Goal: Check status: Check status

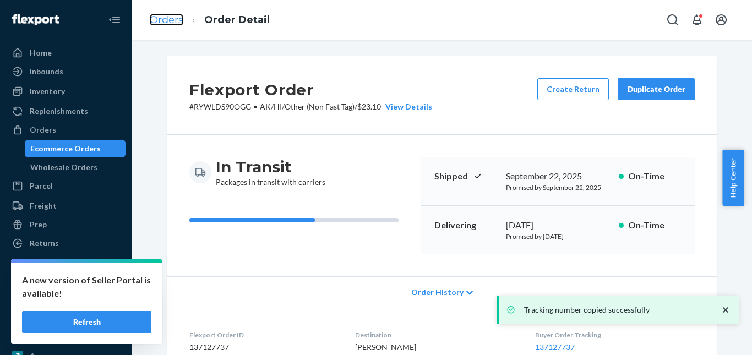
scroll to position [275, 0]
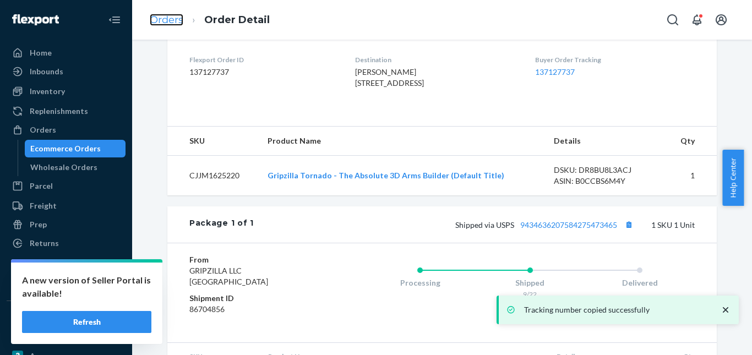
click at [166, 18] on link "Orders" at bounding box center [167, 20] width 34 height 12
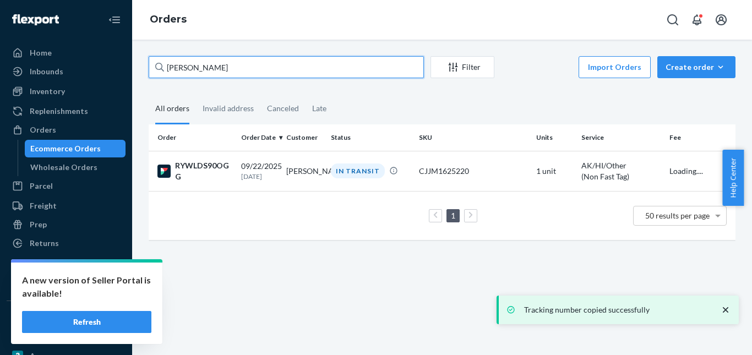
click at [195, 65] on input "[PERSON_NAME]" at bounding box center [286, 67] width 275 height 22
paste input "[PERSON_NAME]"
type input "[PERSON_NAME]"
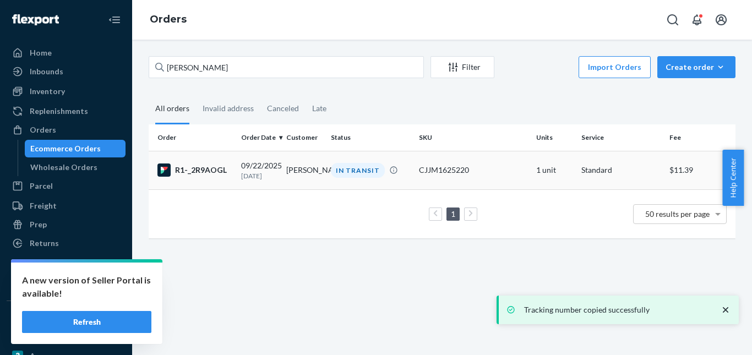
click at [347, 178] on div "IN TRANSIT" at bounding box center [358, 170] width 54 height 15
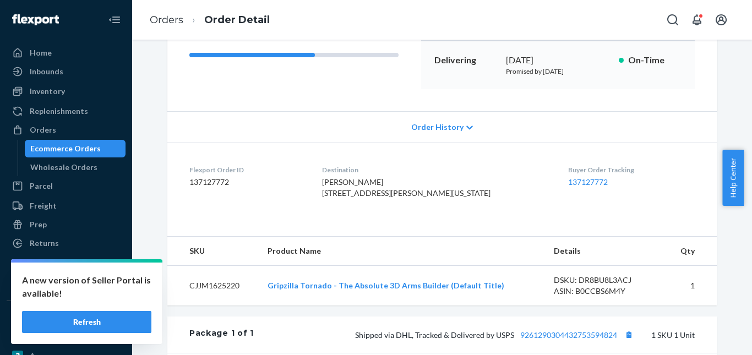
scroll to position [330, 0]
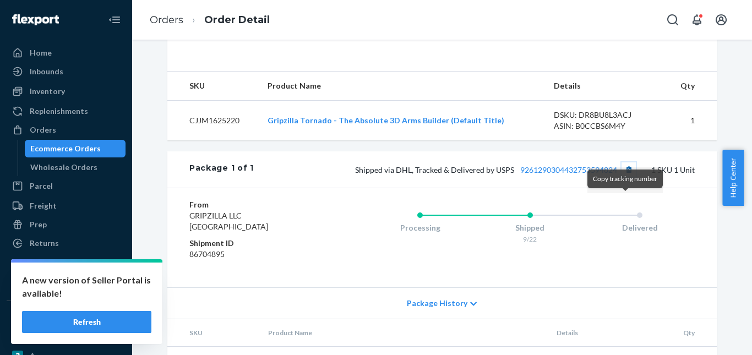
click at [625, 177] on button "Copy tracking number" at bounding box center [628, 169] width 14 height 14
